Goal: Transaction & Acquisition: Book appointment/travel/reservation

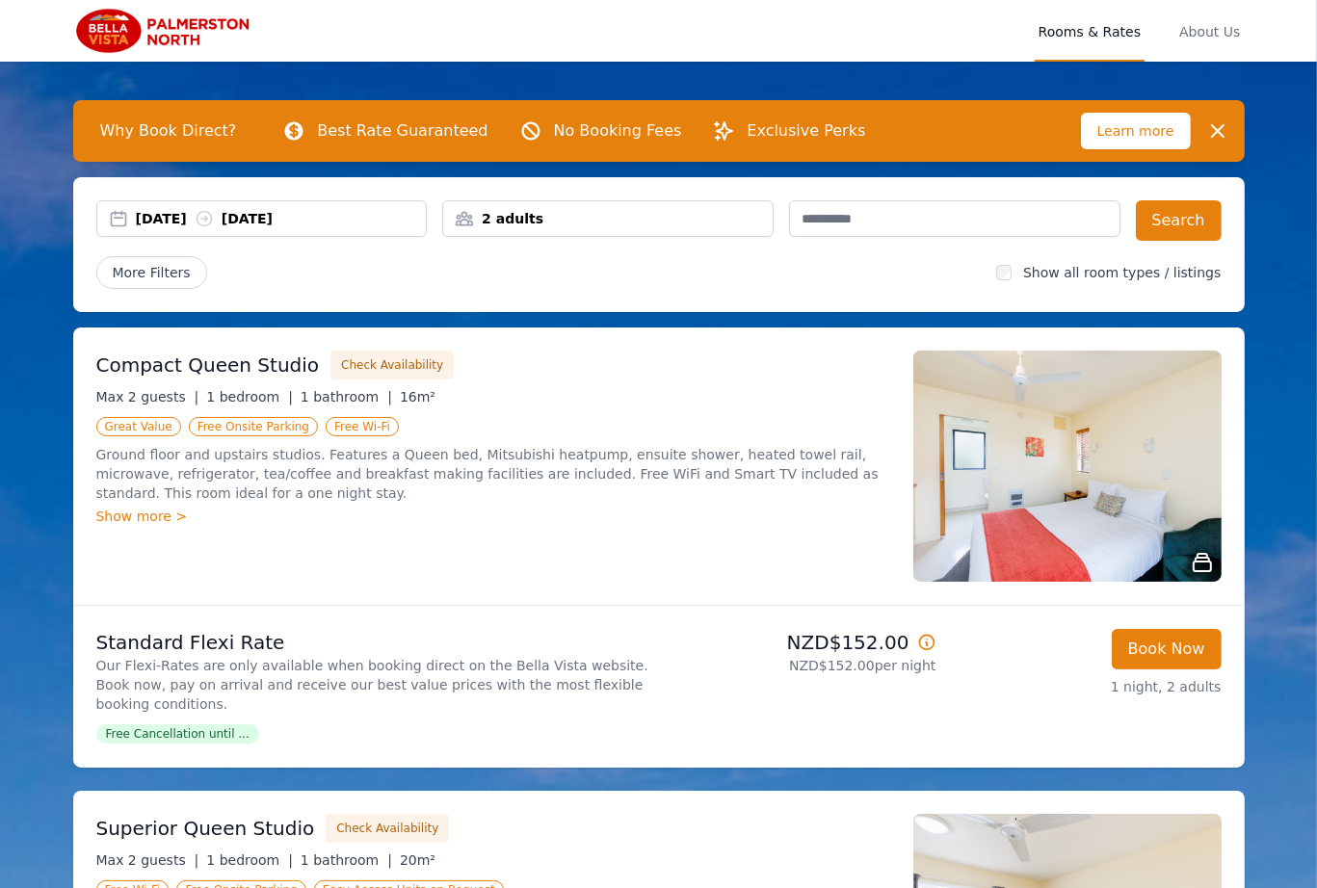
click at [495, 231] on div "2 adults" at bounding box center [607, 218] width 331 height 37
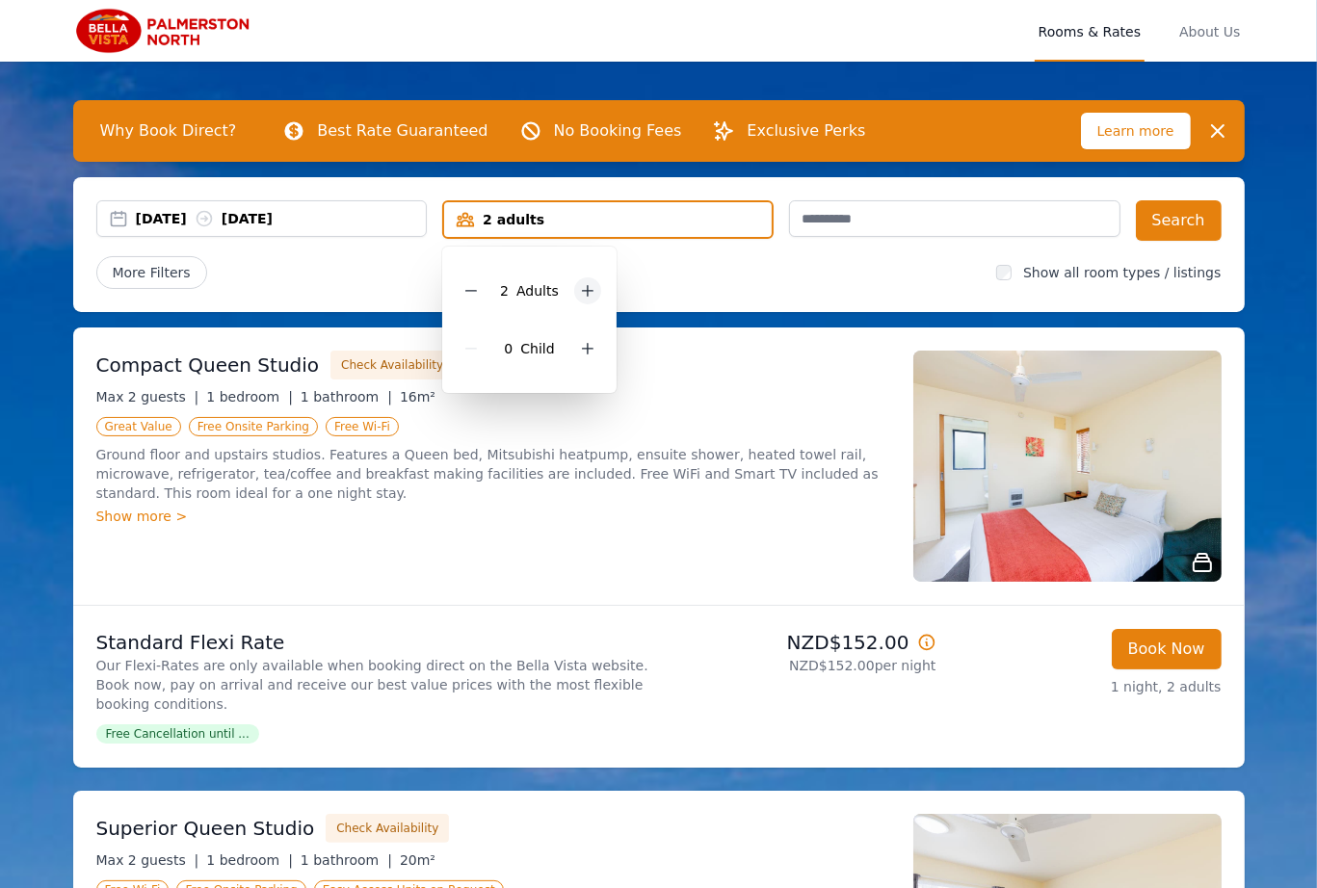
click at [574, 290] on div at bounding box center [587, 290] width 27 height 27
click at [674, 431] on ul "Great Value Free Onsite Parking Free Wi-Fi" at bounding box center [493, 425] width 794 height 23
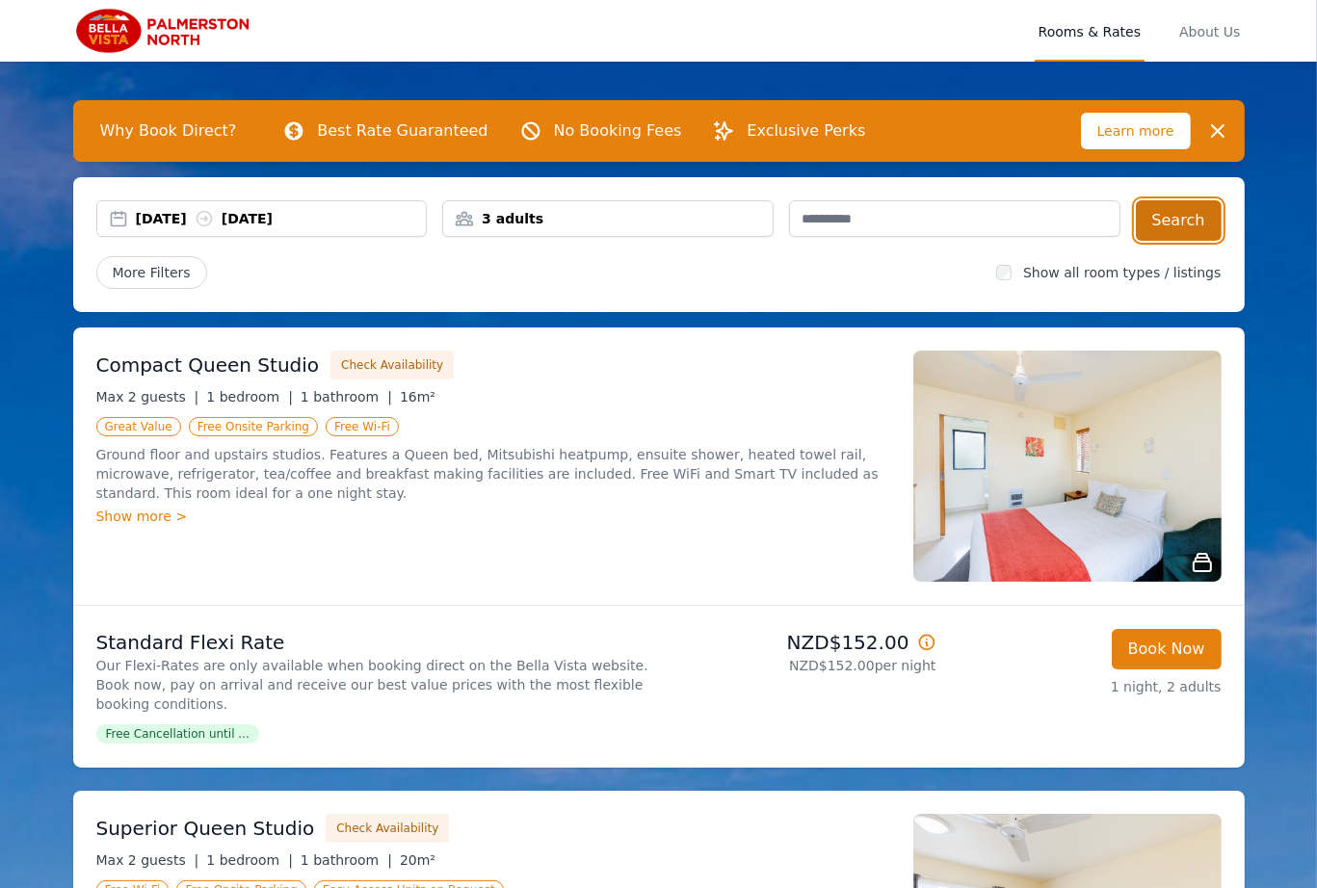
click at [1165, 227] on button "Search" at bounding box center [1178, 220] width 86 height 40
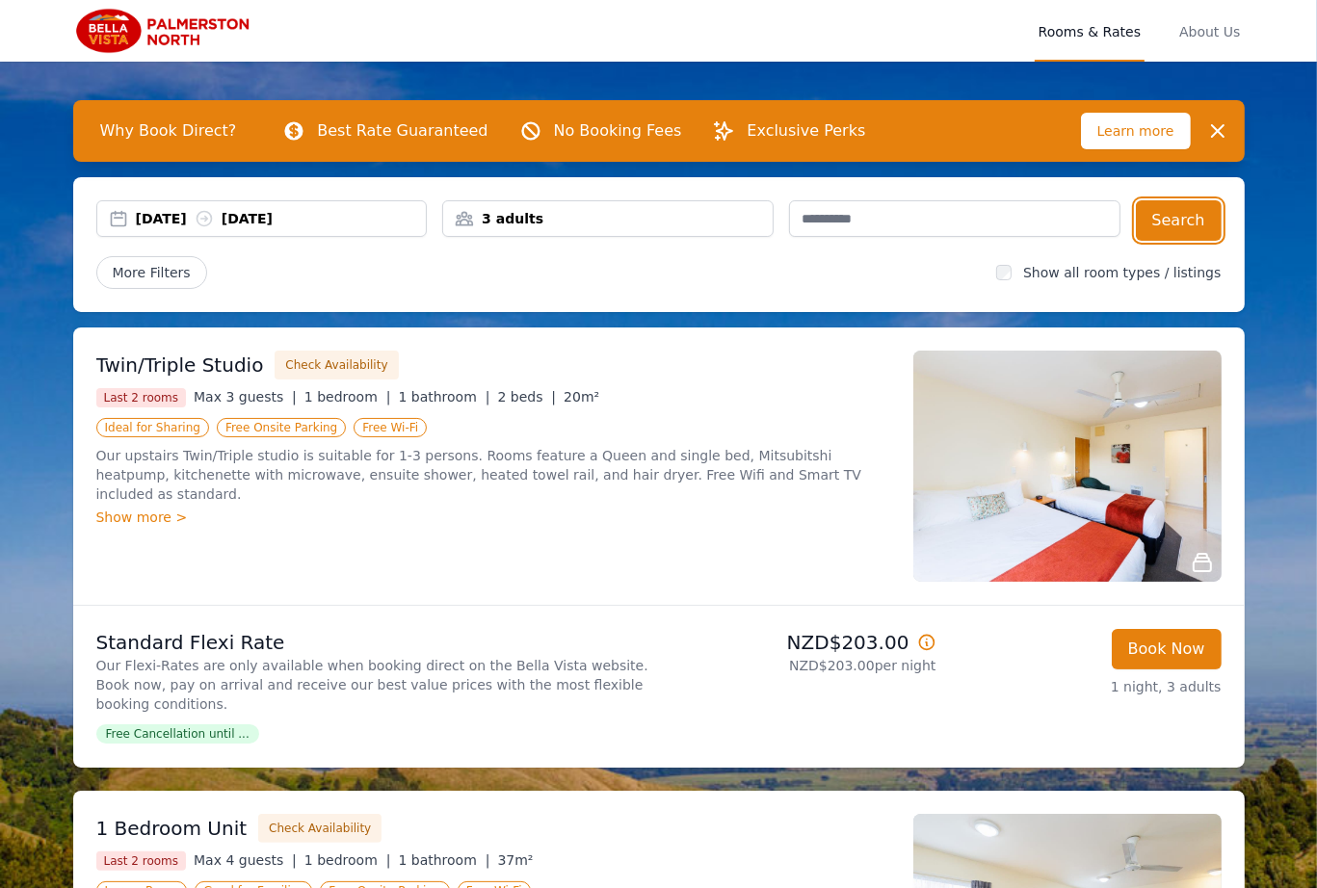
click at [153, 212] on div "02 Dec 2025 03 Dec 2025" at bounding box center [281, 218] width 291 height 19
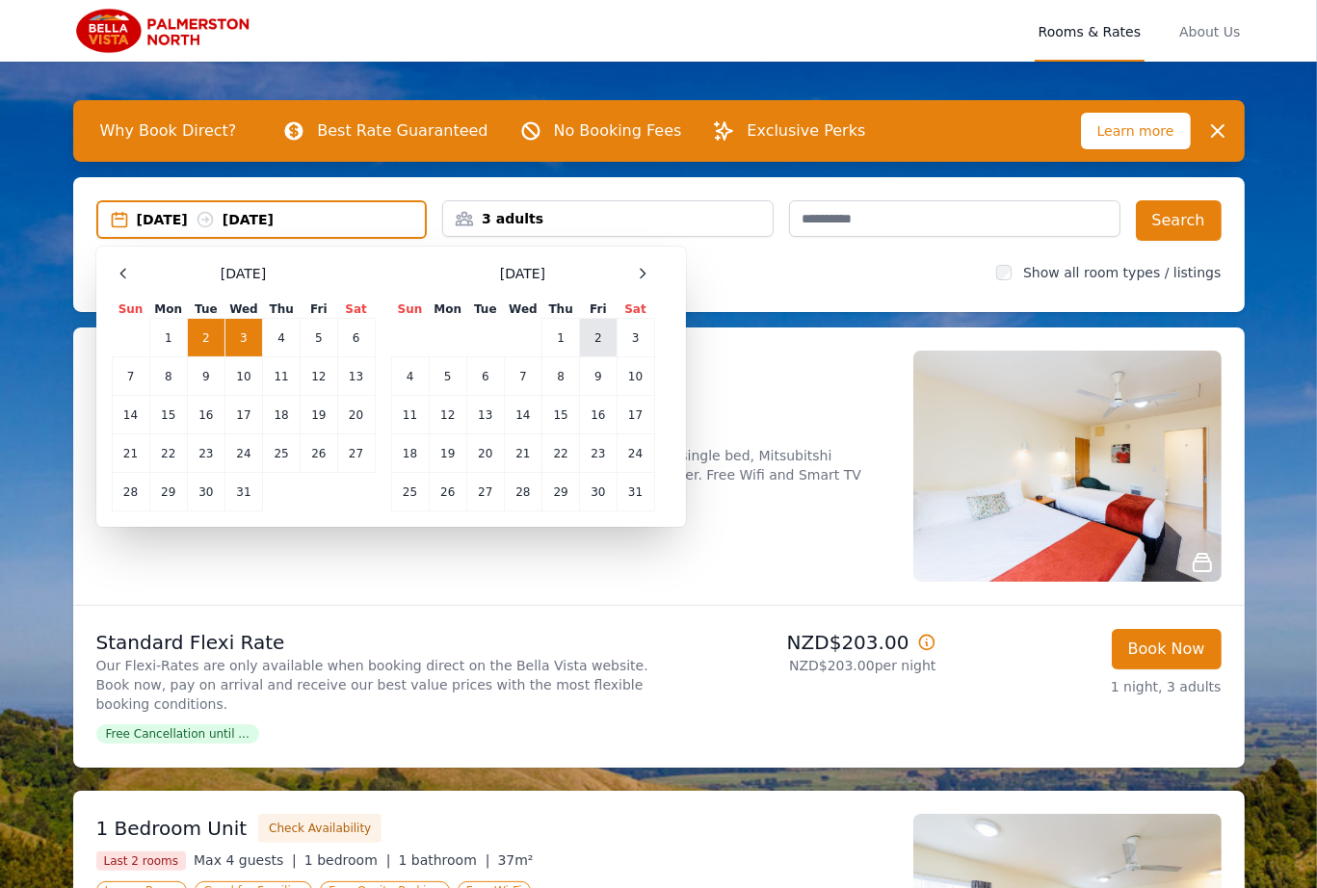
click at [595, 331] on td "2" at bounding box center [598, 338] width 37 height 39
click at [636, 335] on td "3" at bounding box center [635, 338] width 38 height 39
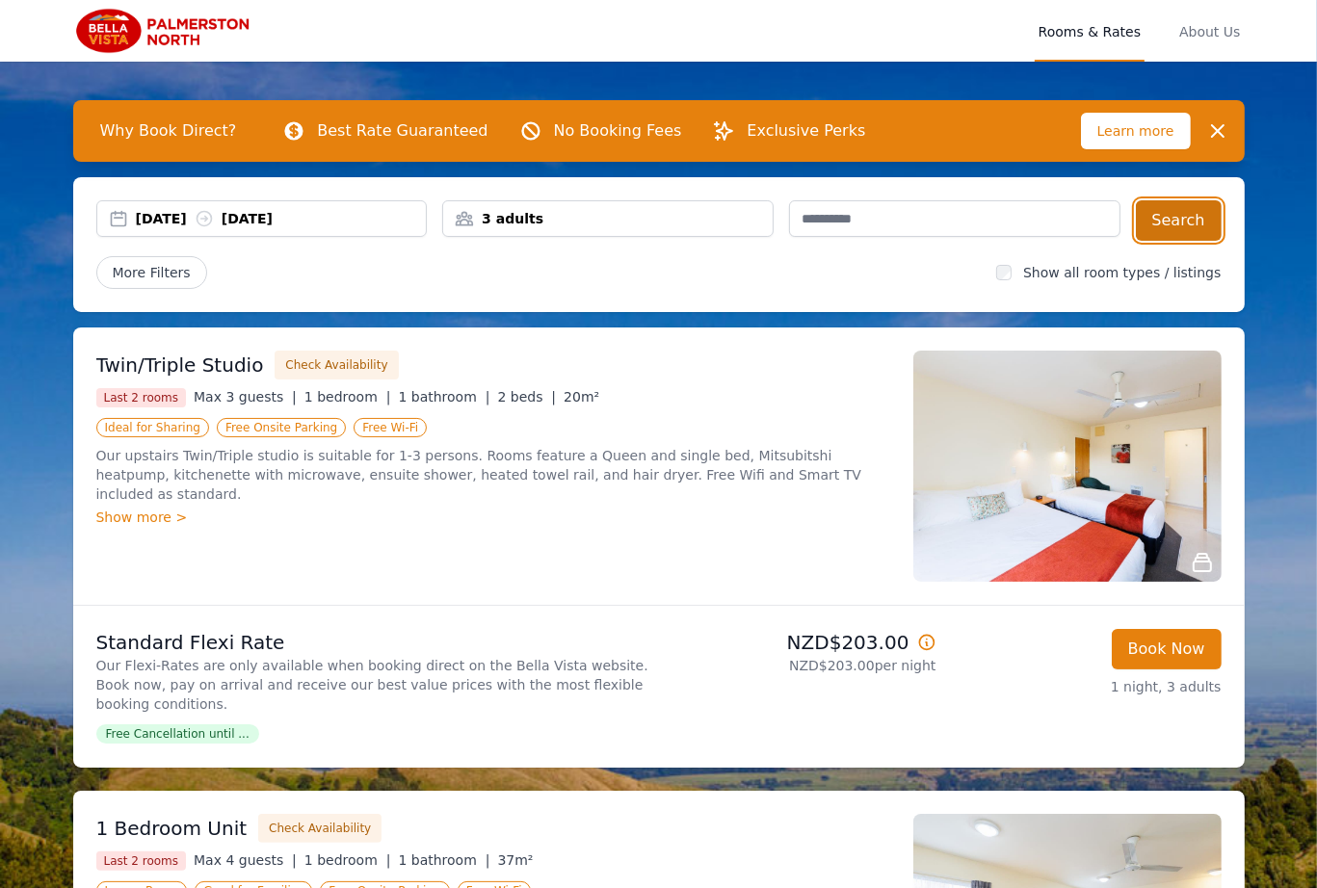
click at [1184, 216] on button "Search" at bounding box center [1178, 220] width 86 height 40
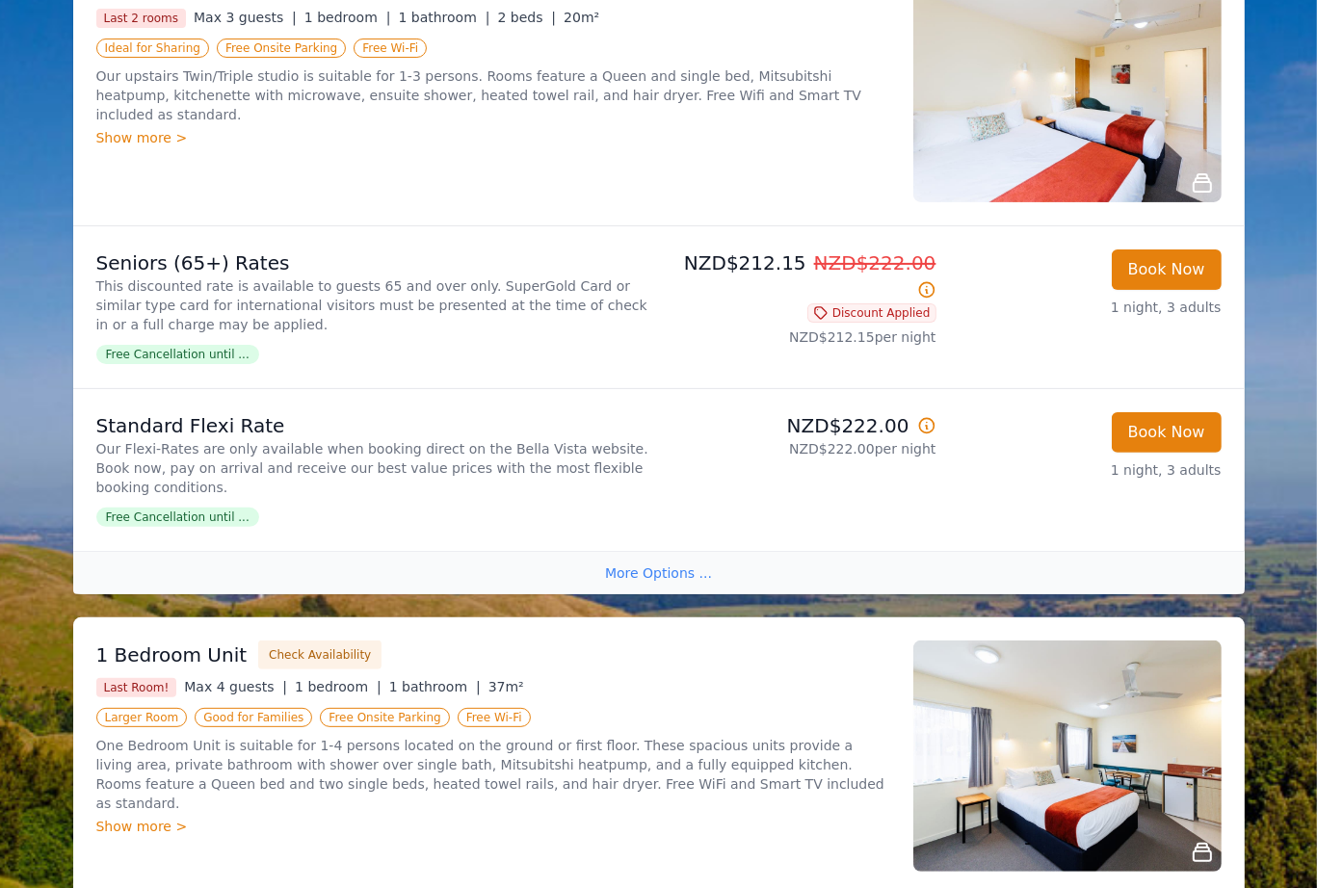
scroll to position [539, 0]
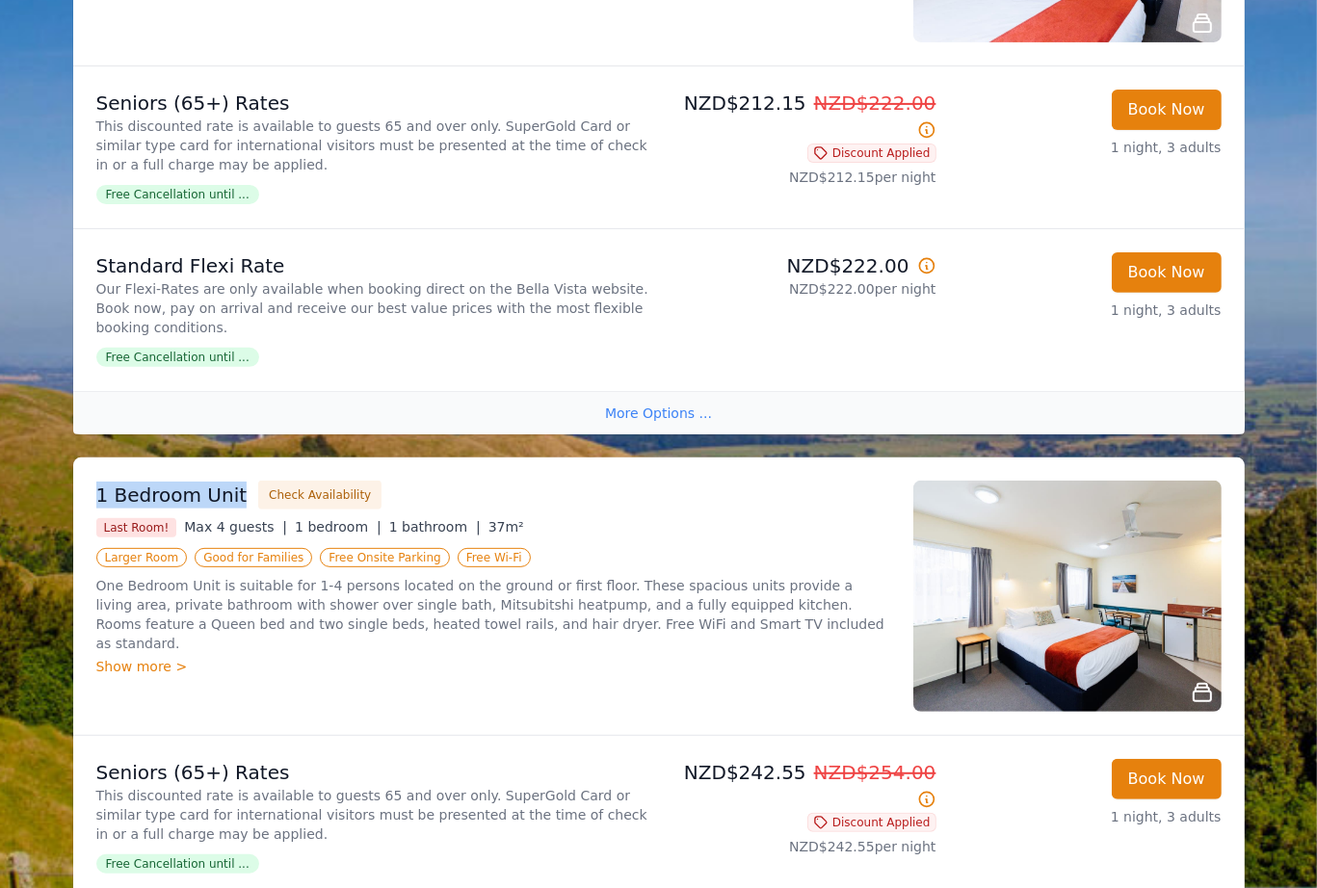
drag, startPoint x: 88, startPoint y: 471, endPoint x: 233, endPoint y: 473, distance: 145.4
click at [233, 473] on div "1 Bedroom Unit Check Availability Last Room! Max 4 guests | 1 bedroom | 1 bathr…" at bounding box center [658, 595] width 1171 height 277
copy h3 "1 Bedroom Unit"
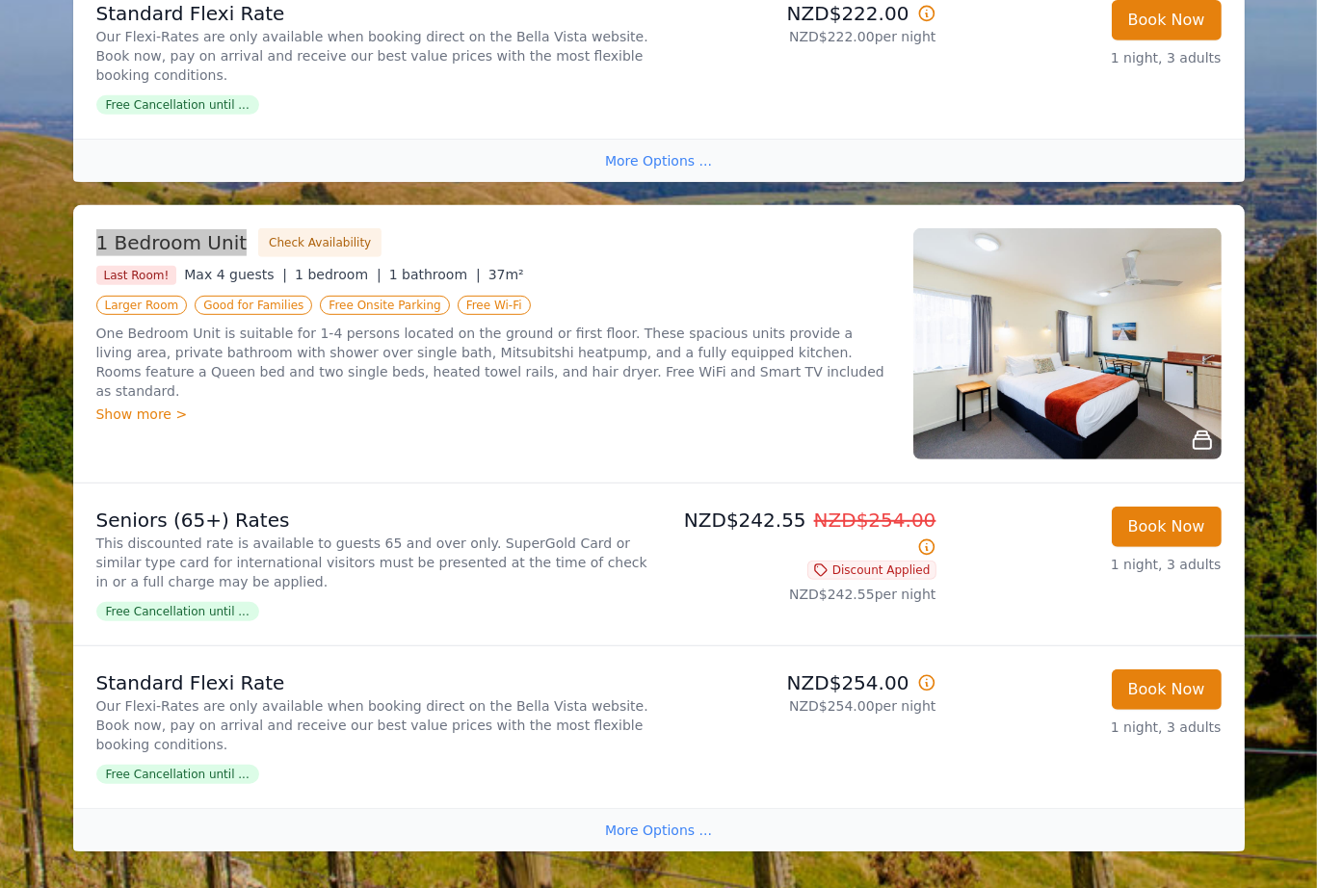
scroll to position [848, 0]
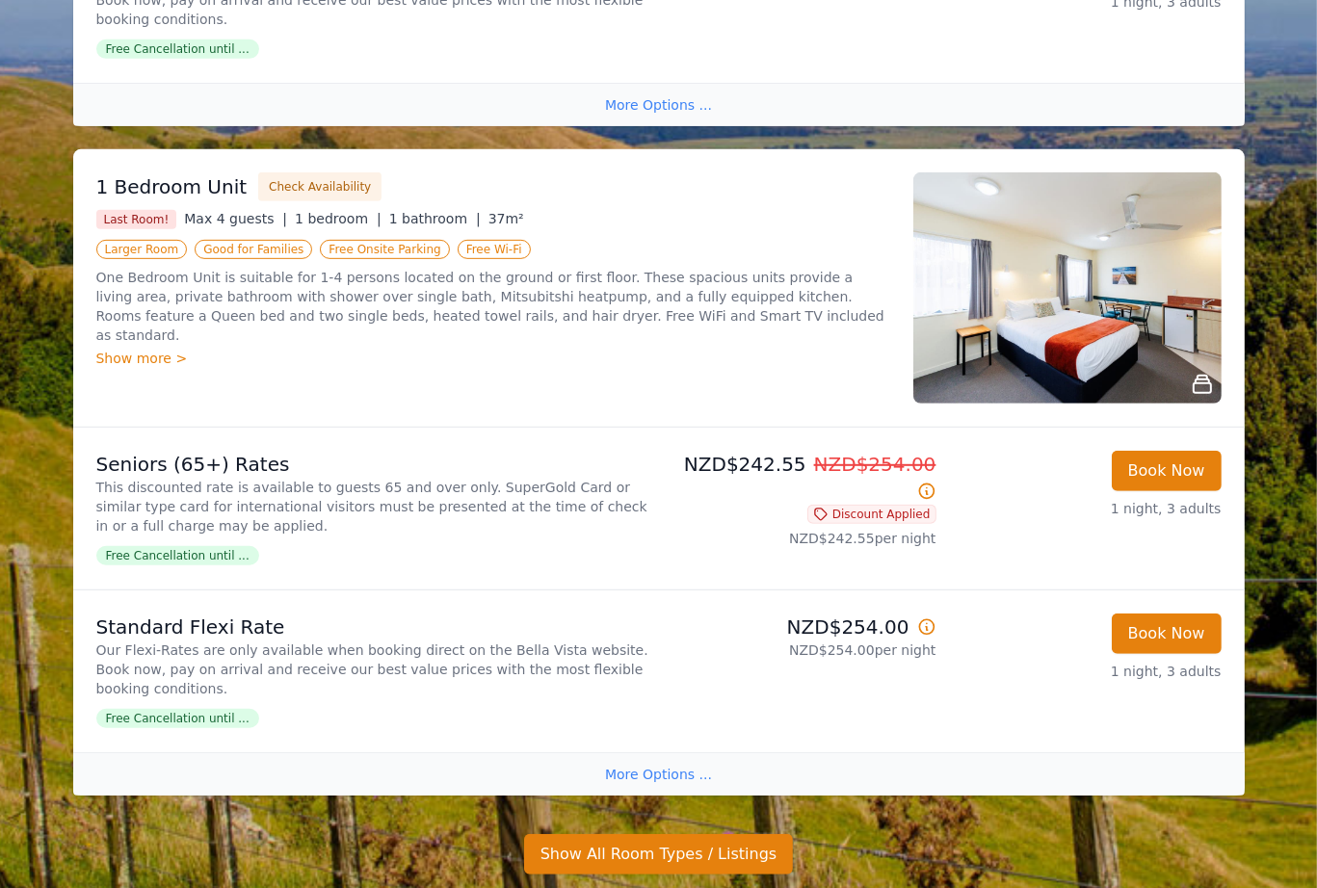
click at [692, 343] on div "1 Bedroom Unit Check Availability Last Room! Max 4 guests | 1 bedroom | 1 bathr…" at bounding box center [493, 287] width 794 height 231
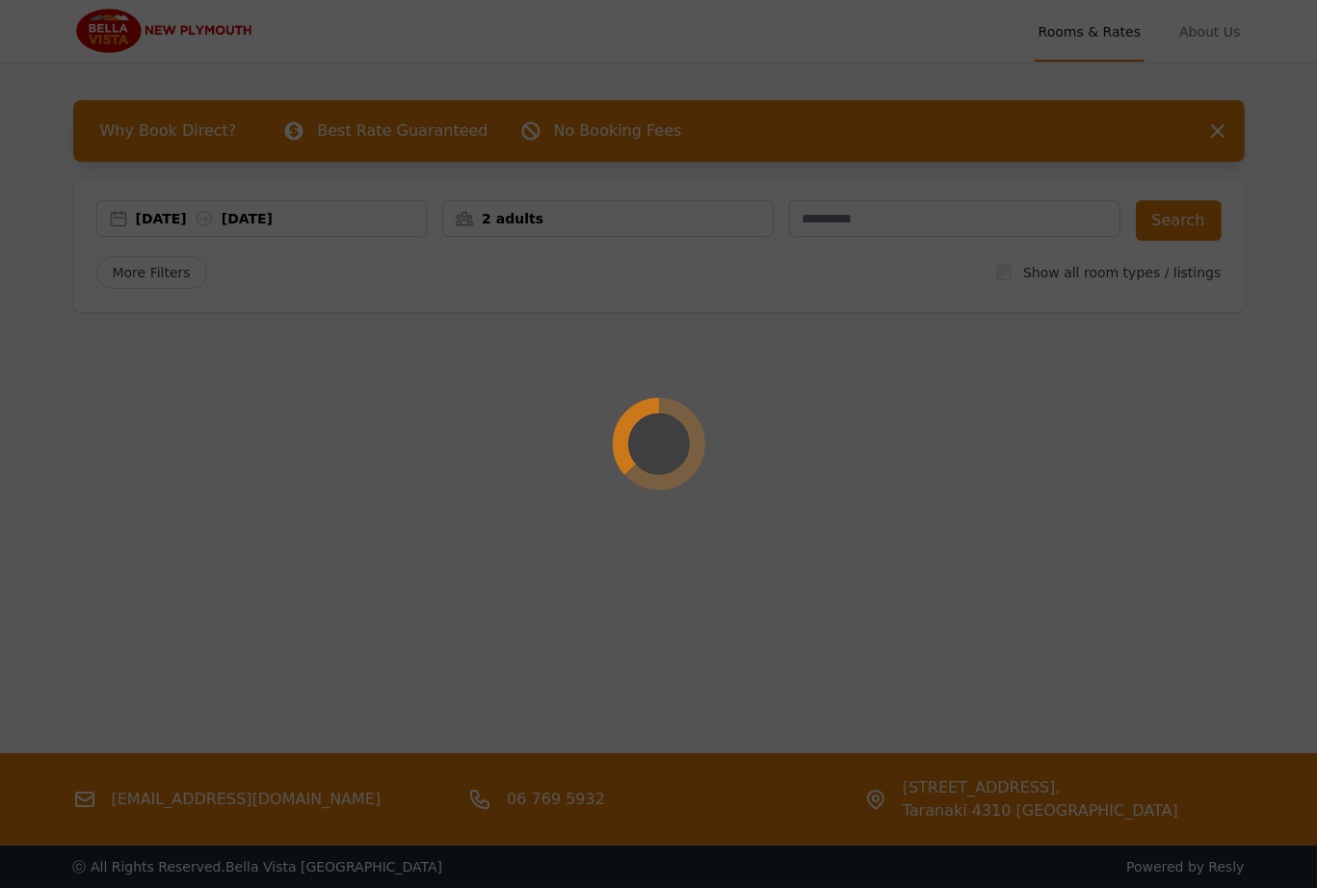
click at [493, 215] on div at bounding box center [658, 444] width 1317 height 888
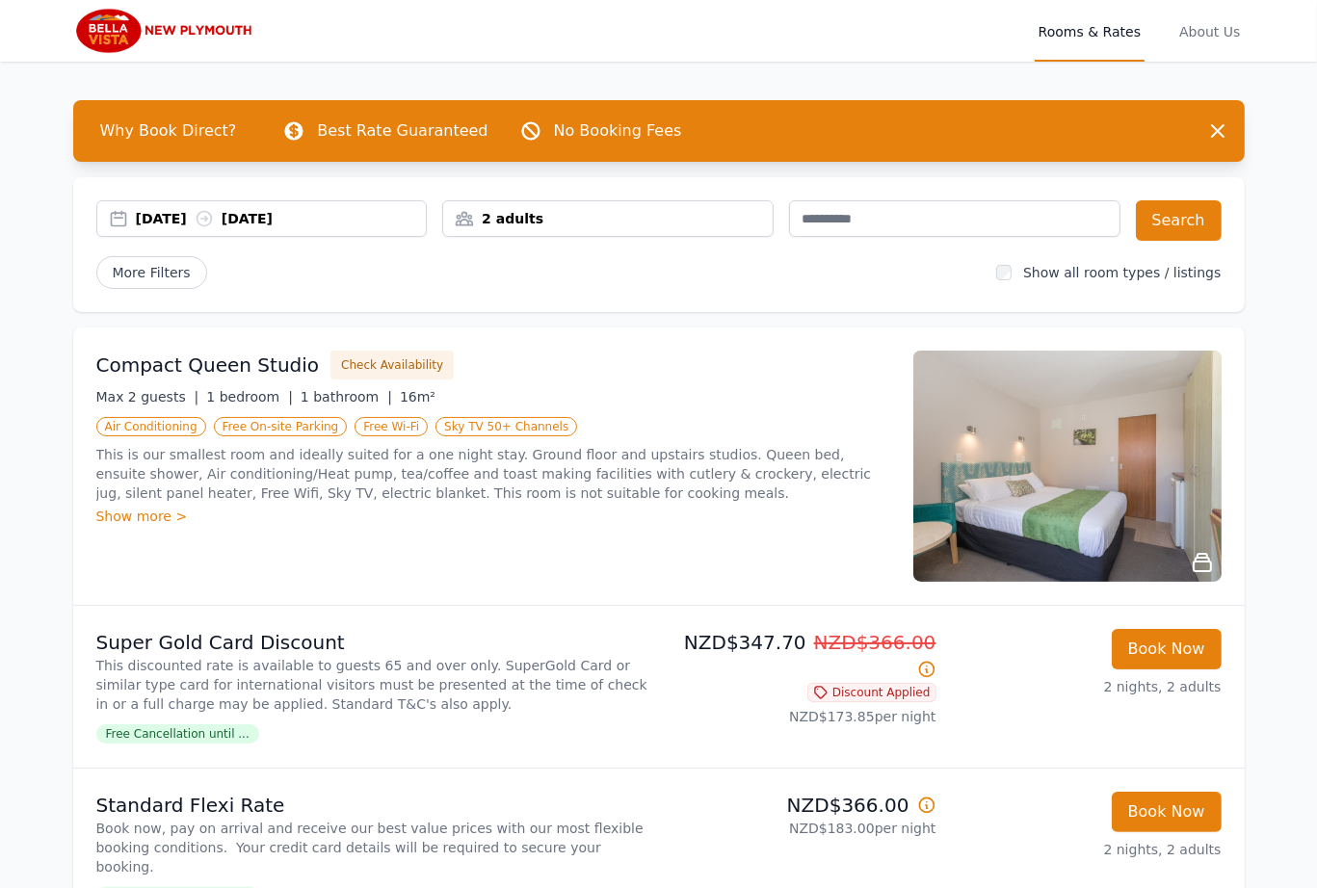
click at [493, 214] on div "2 adults" at bounding box center [607, 218] width 329 height 19
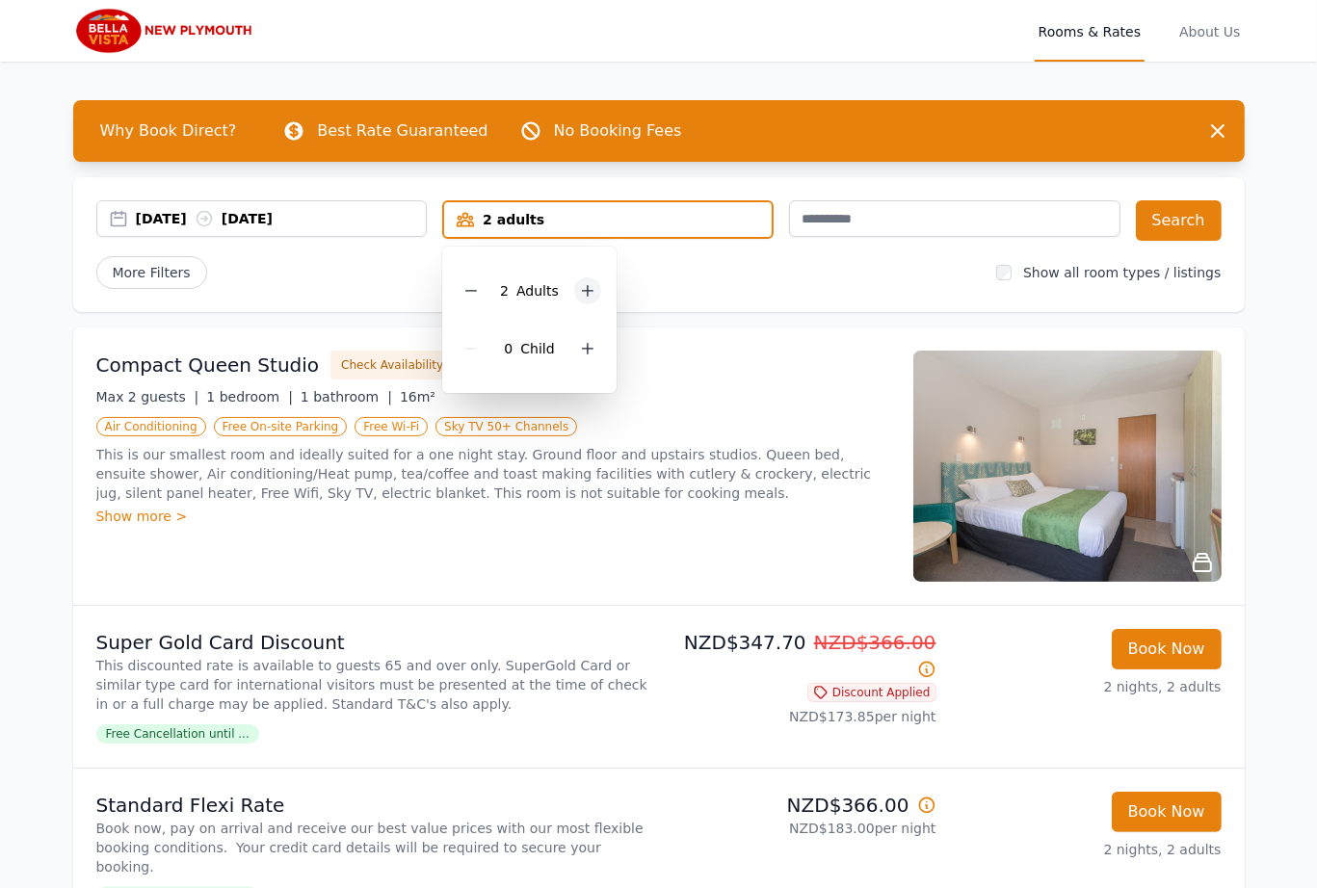
click at [587, 290] on icon at bounding box center [588, 291] width 11 height 11
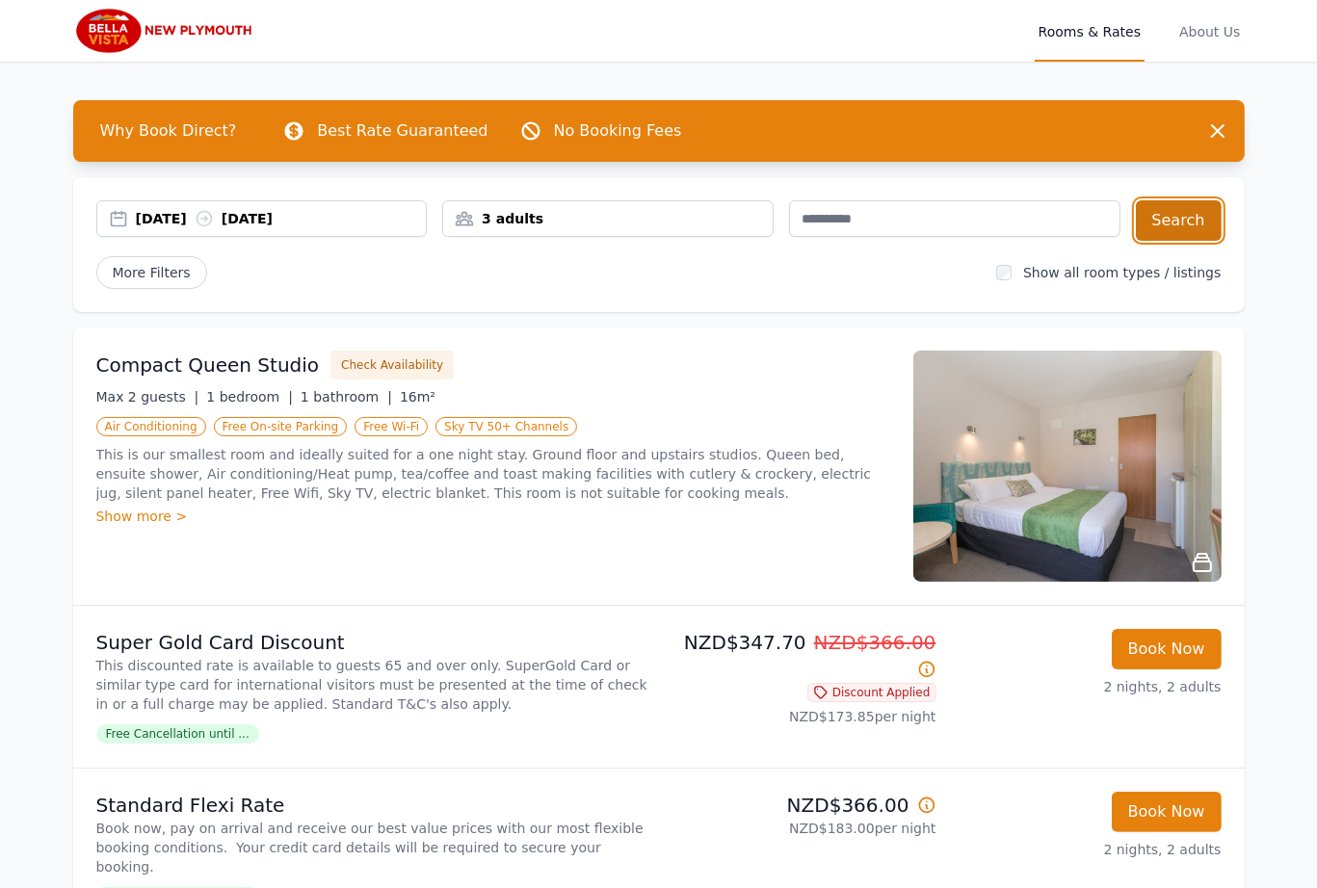
click at [1206, 217] on button "Search" at bounding box center [1178, 220] width 86 height 40
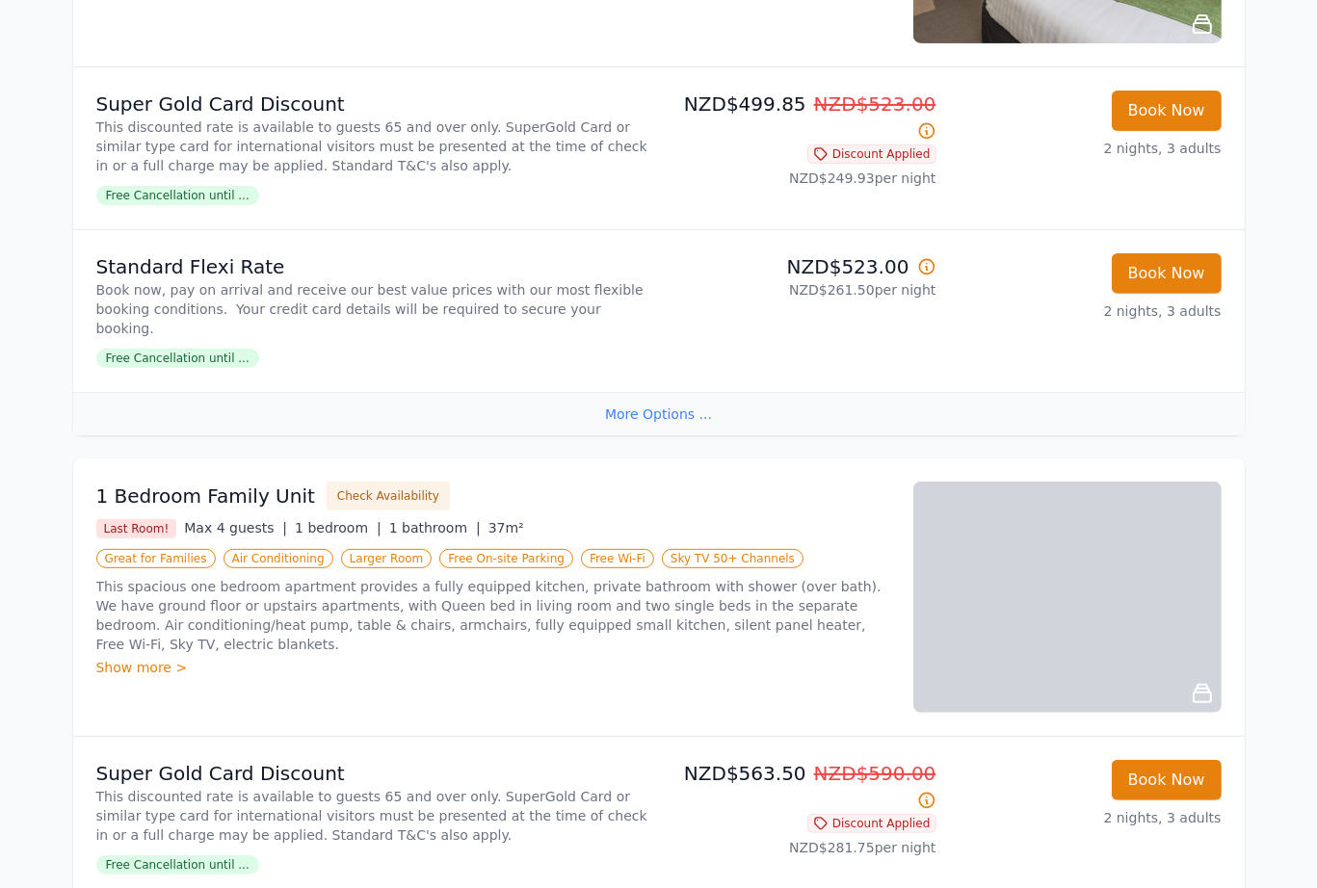
scroll to position [539, 0]
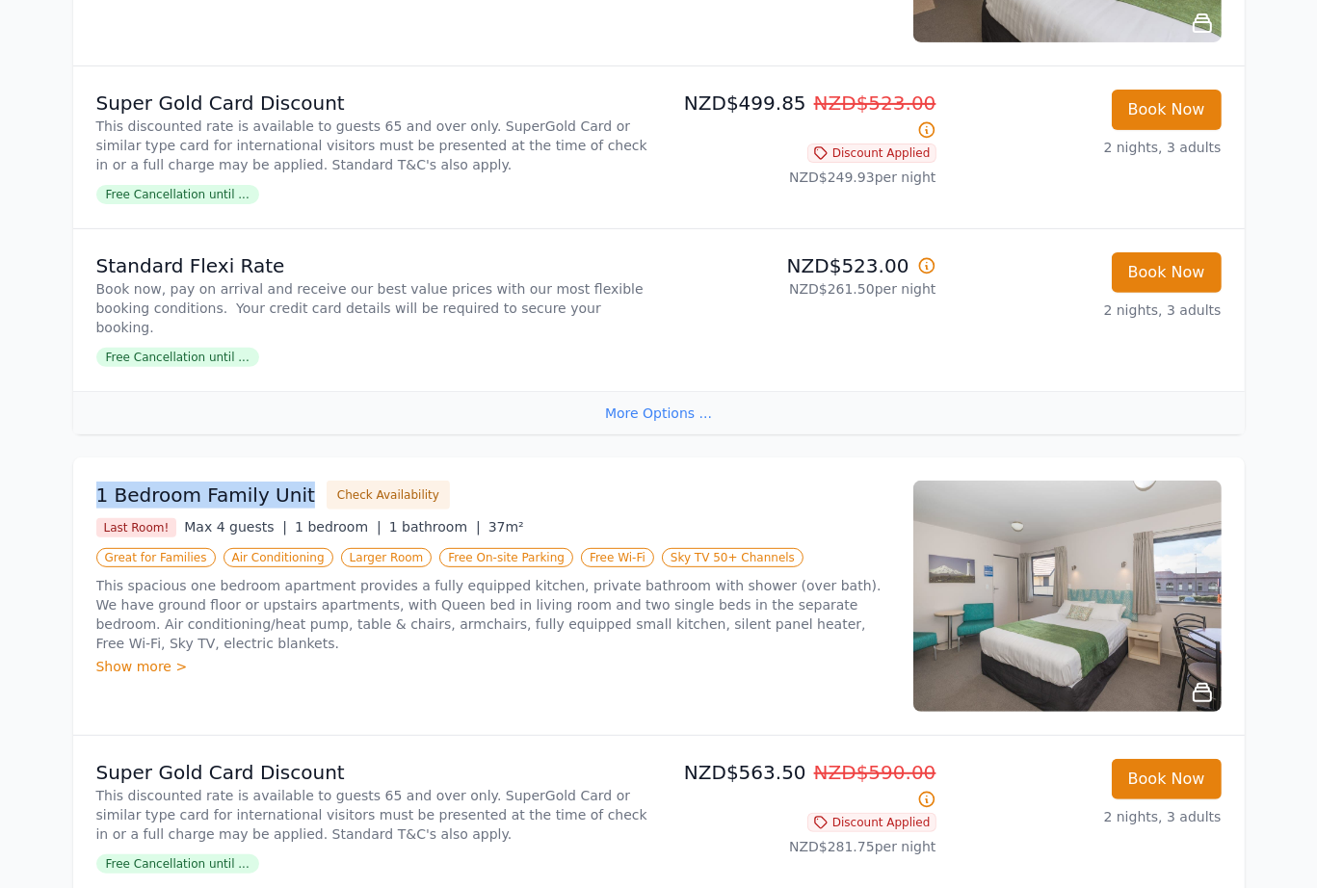
drag, startPoint x: 93, startPoint y: 467, endPoint x: 293, endPoint y: 477, distance: 199.6
click at [293, 477] on div "1 Bedroom Family Unit Check Availability Last Room! Max 4 guests | 1 bedroom | …" at bounding box center [658, 595] width 1171 height 277
copy h3 "1 Bedroom Family Unit"
click at [744, 661] on div "1 Bedroom Family Unit Check Availability Last Room! Max 4 guests | 1 bedroom | …" at bounding box center [493, 596] width 794 height 231
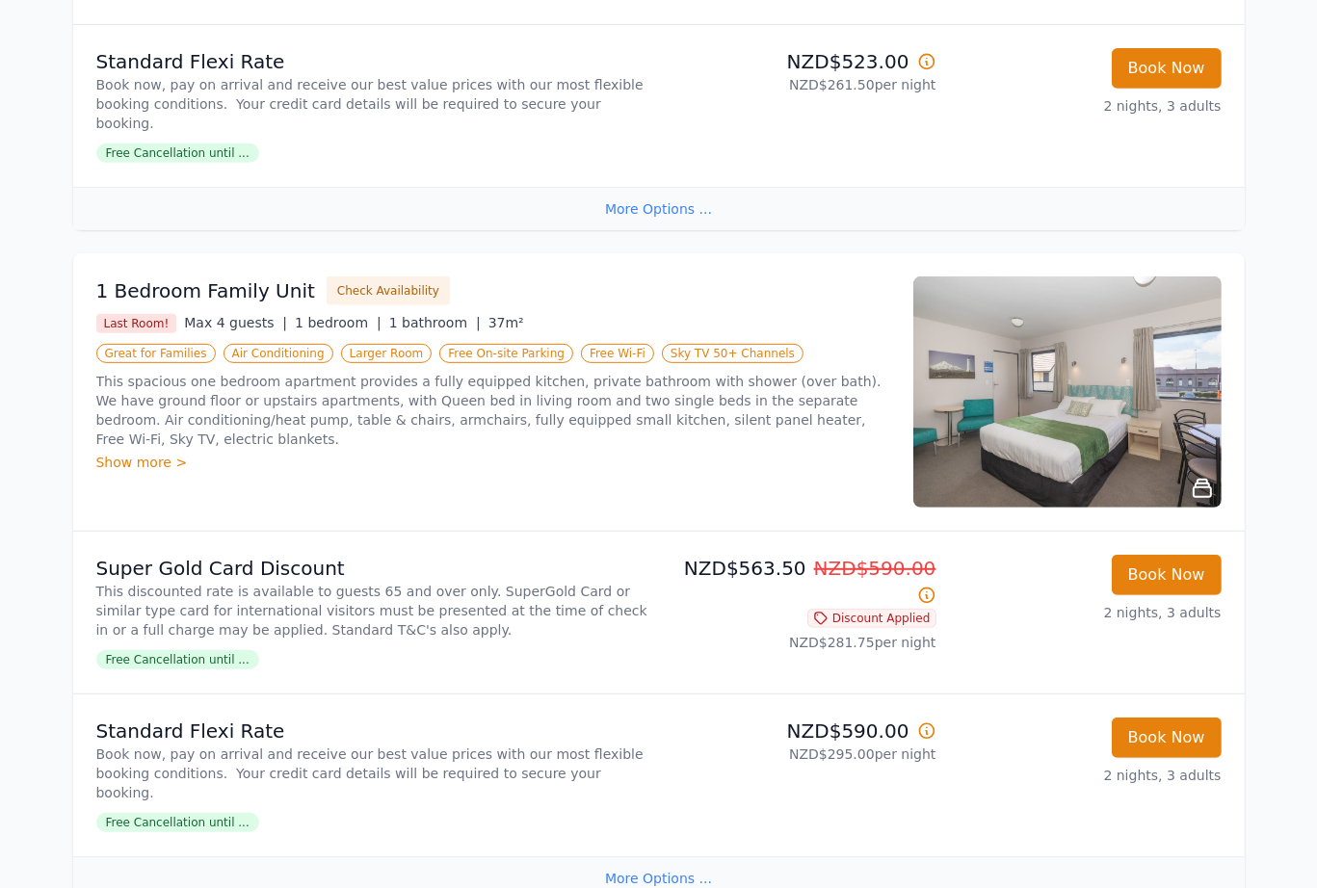
scroll to position [770, 0]
